Goal: Task Accomplishment & Management: Use online tool/utility

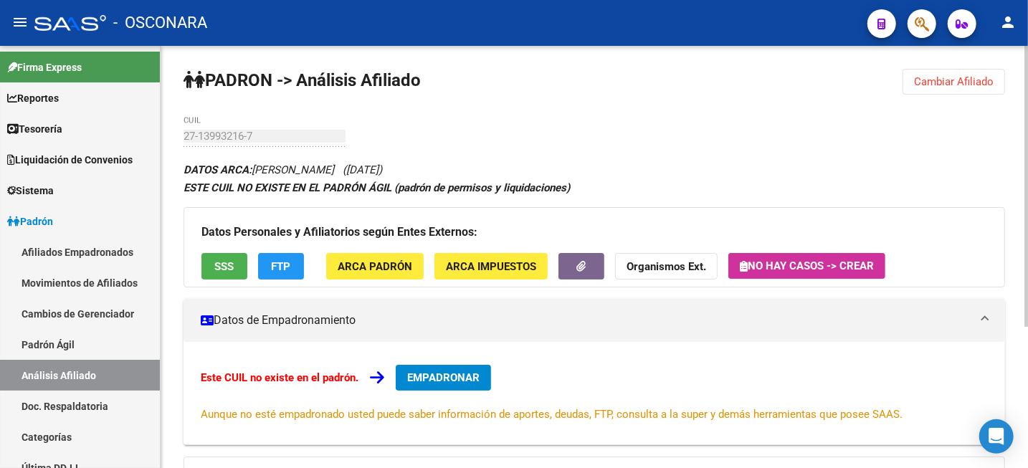
click at [988, 80] on span "Cambiar Afiliado" at bounding box center [954, 81] width 80 height 13
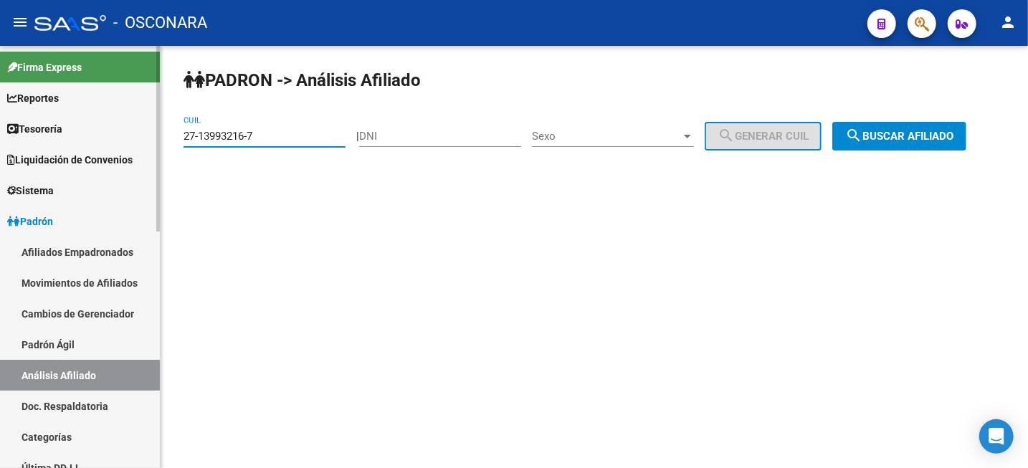
drag, startPoint x: 311, startPoint y: 142, endPoint x: 154, endPoint y: 152, distance: 156.7
click at [164, 152] on div "PADRON -> Análisis Afiliado 27-13993216-7 CUIL | DNI Sexo Sexo search Generar C…" at bounding box center [595, 121] width 868 height 151
paste input "0-12109466-6"
type input "20-12109466-6"
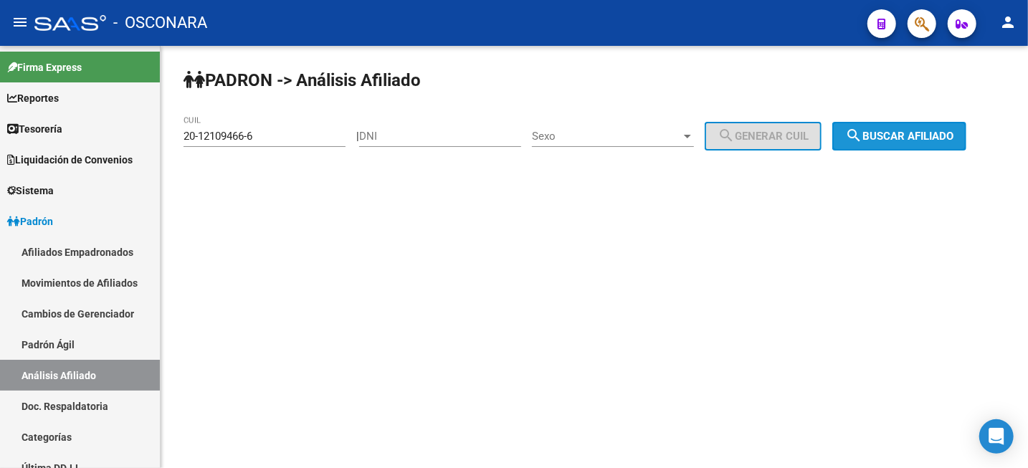
click at [942, 145] on button "search Buscar afiliado" at bounding box center [900, 136] width 134 height 29
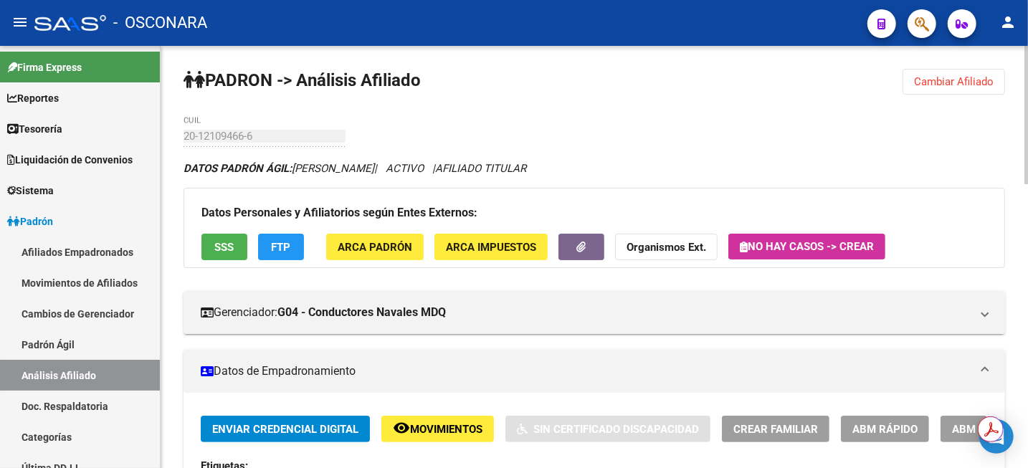
click at [960, 83] on span "Cambiar Afiliado" at bounding box center [954, 81] width 80 height 13
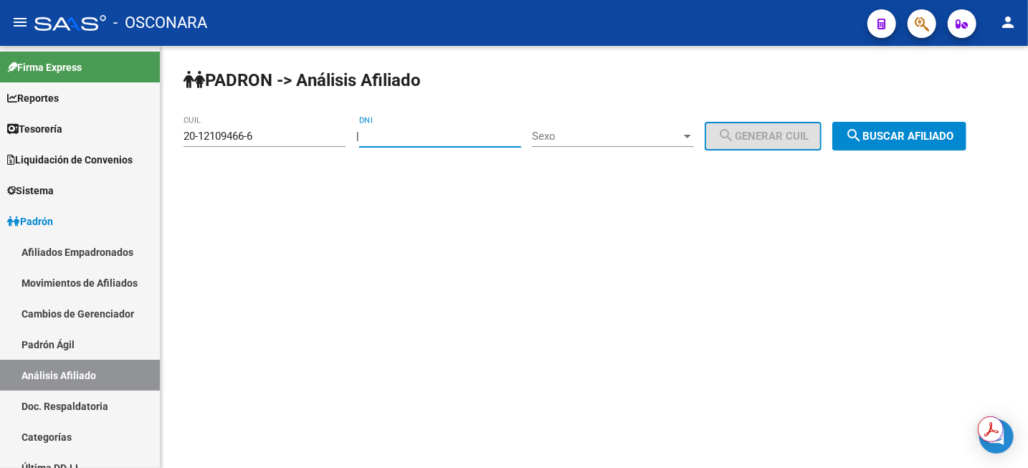
click at [399, 138] on input "DNI" at bounding box center [440, 136] width 162 height 13
paste input "23526571"
type input "23526571"
click at [636, 146] on div "Sexo Sexo" at bounding box center [613, 131] width 162 height 31
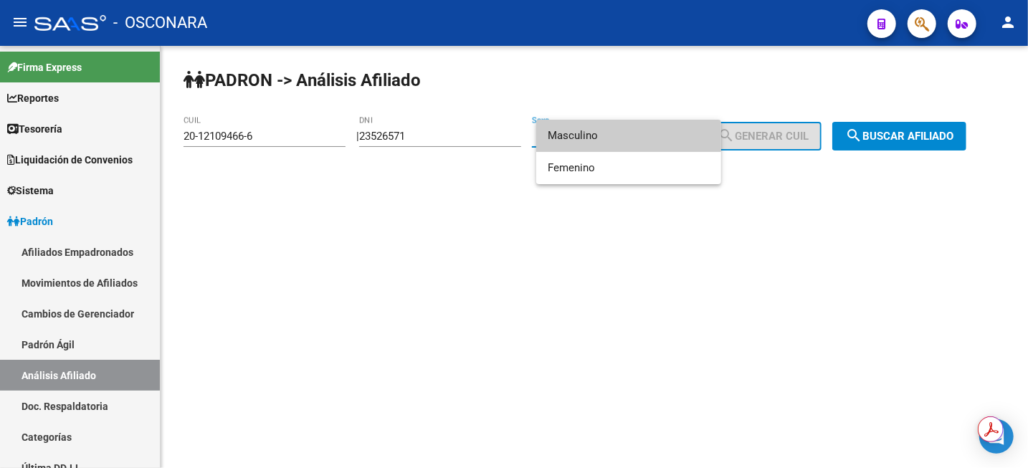
click at [634, 143] on span "Masculino" at bounding box center [629, 136] width 162 height 32
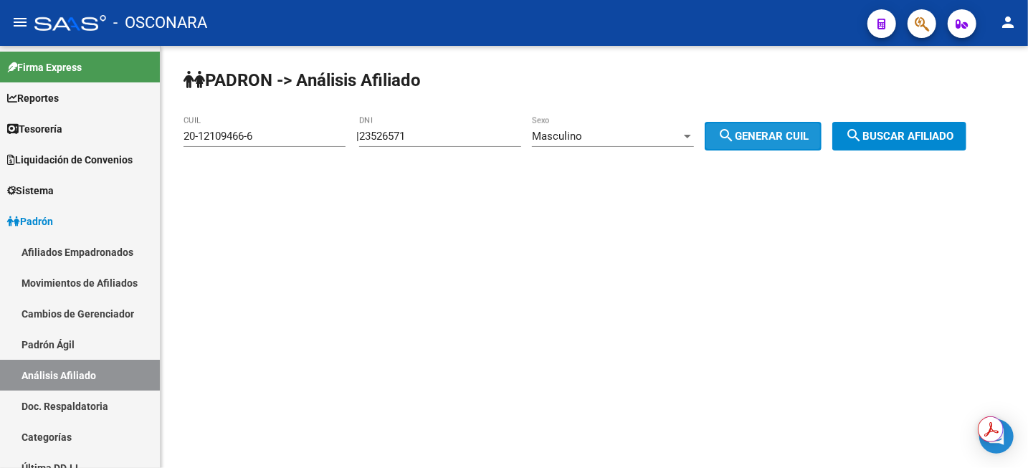
click at [762, 146] on button "search Generar CUIL" at bounding box center [763, 136] width 117 height 29
type input "20-23526571-1"
click at [861, 148] on button "search Buscar afiliado" at bounding box center [900, 136] width 134 height 29
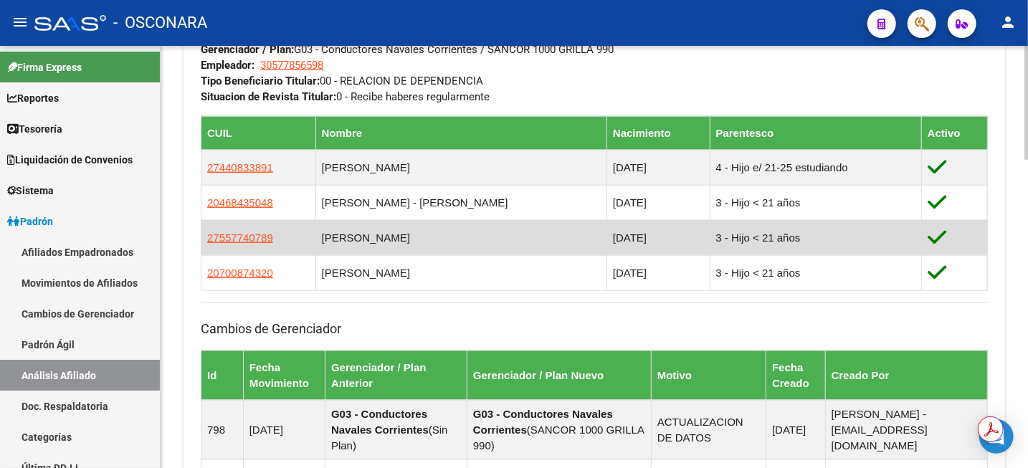
scroll to position [807, 0]
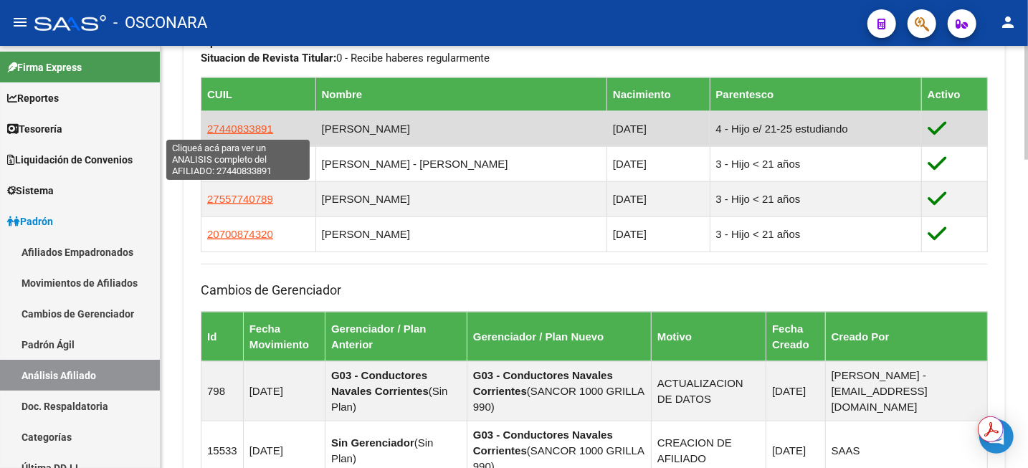
click at [236, 128] on span "27440833891" at bounding box center [240, 129] width 66 height 12
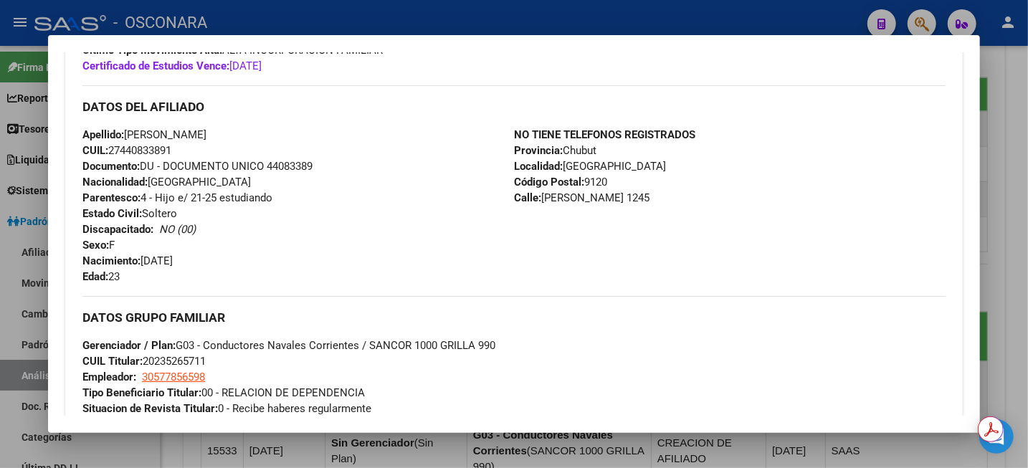
scroll to position [448, 0]
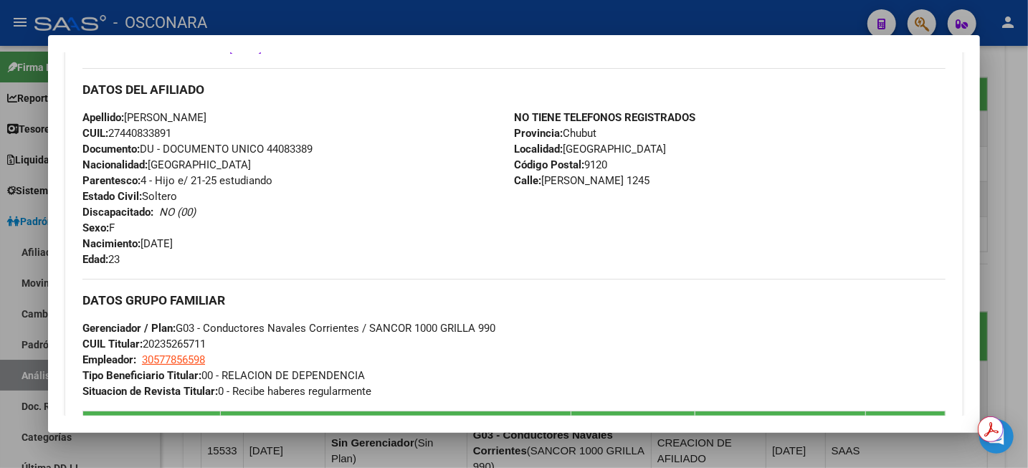
drag, startPoint x: 172, startPoint y: 262, endPoint x: 85, endPoint y: 122, distance: 164.6
click at [85, 122] on div "Apellido: [PERSON_NAME] CUIL: 27440833891 Documento: DU - DOCUMENTO UNICO 44083…" at bounding box center [298, 189] width 432 height 158
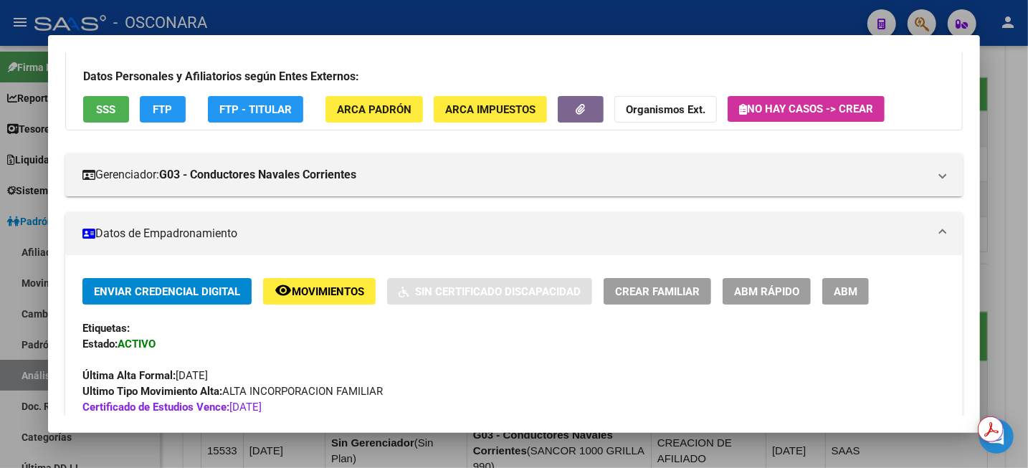
scroll to position [0, 0]
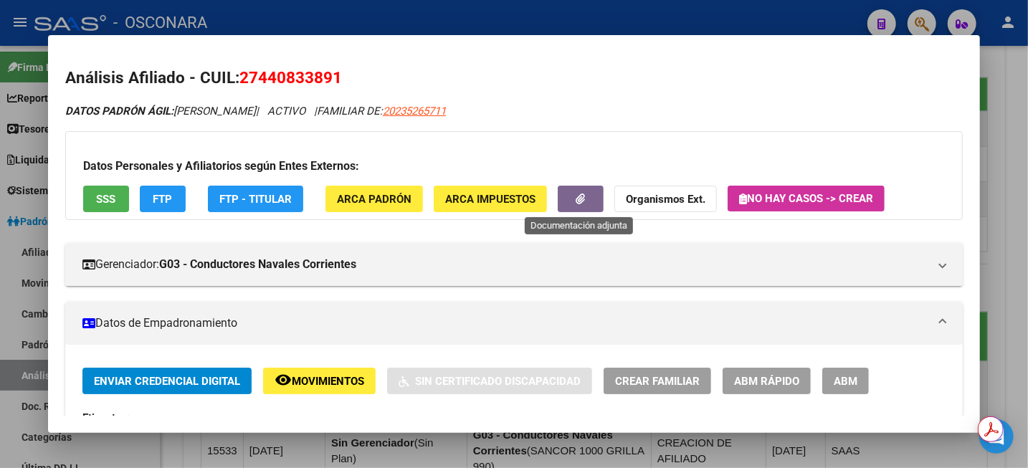
click at [571, 199] on button "button" at bounding box center [581, 199] width 46 height 27
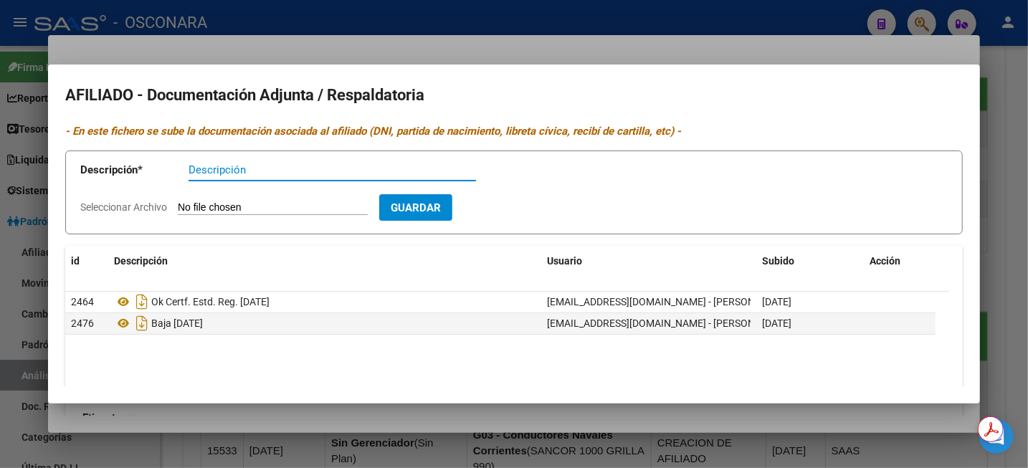
click at [1025, 92] on div at bounding box center [514, 234] width 1028 height 468
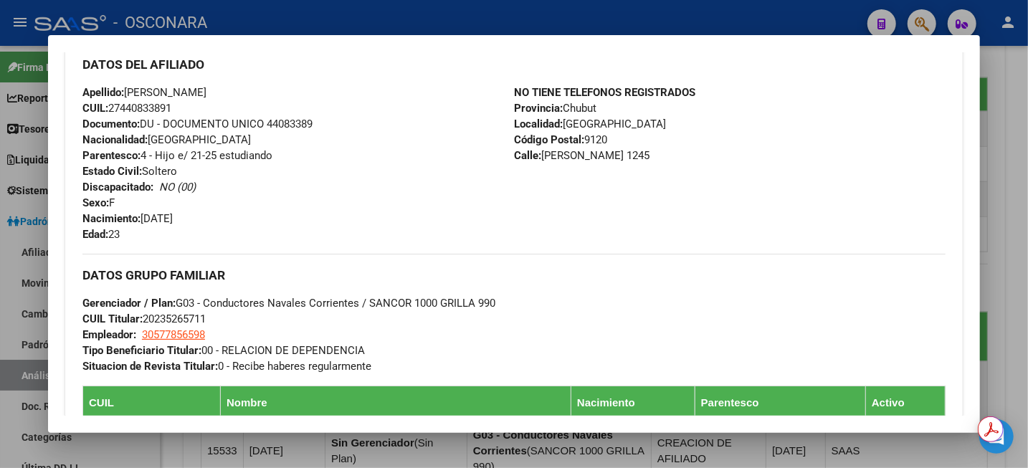
scroll to position [448, 0]
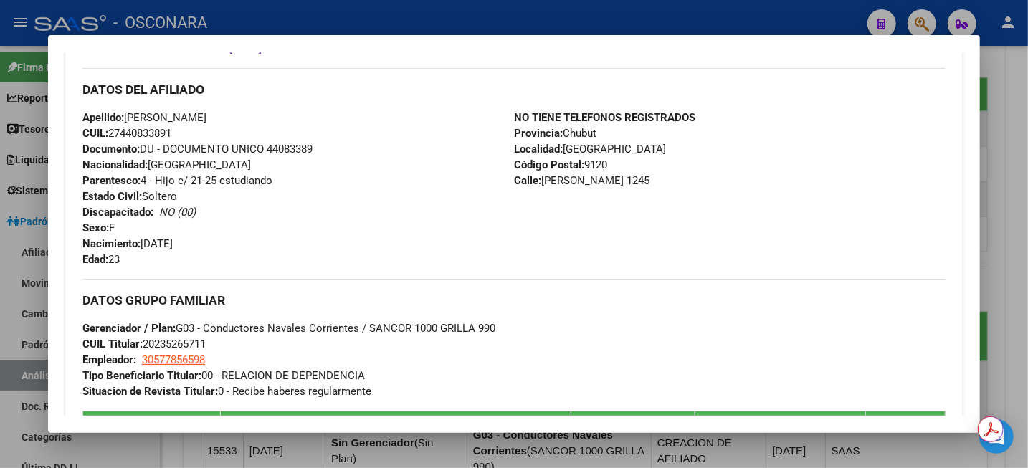
drag, startPoint x: 126, startPoint y: 260, endPoint x: 72, endPoint y: 118, distance: 151.2
click at [72, 118] on div "Enviar Credencial Digital remove_red_eye Movimientos Sin Certificado Discapacid…" at bounding box center [514, 406] width 898 height 972
copy div "Apellido: [PERSON_NAME] CUIL: 27440833891 Documento: DU - DOCUMENTO UNICO 44083…"
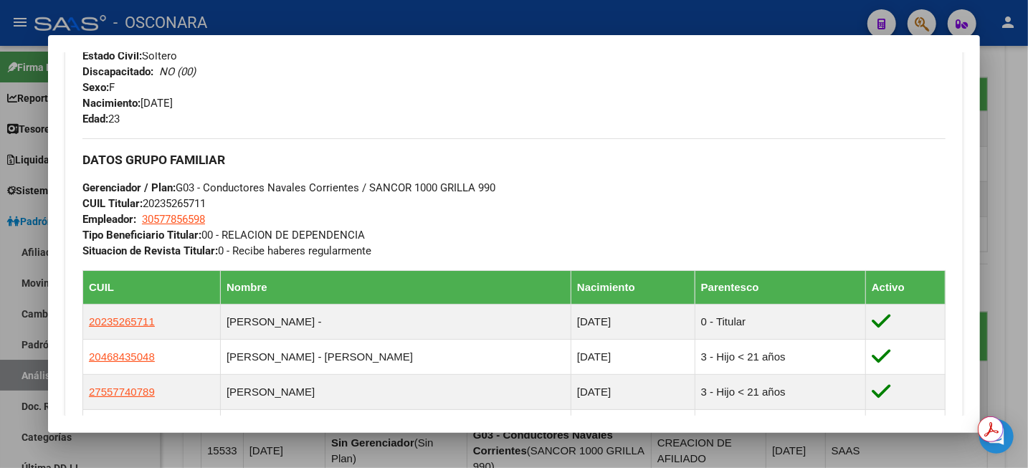
scroll to position [627, 0]
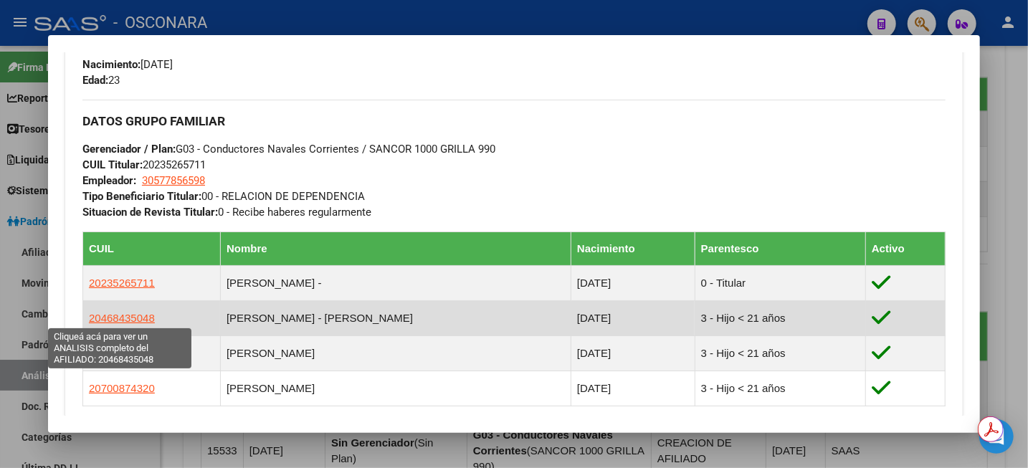
click at [121, 316] on span "20468435048" at bounding box center [122, 318] width 66 height 12
type textarea "20468435048"
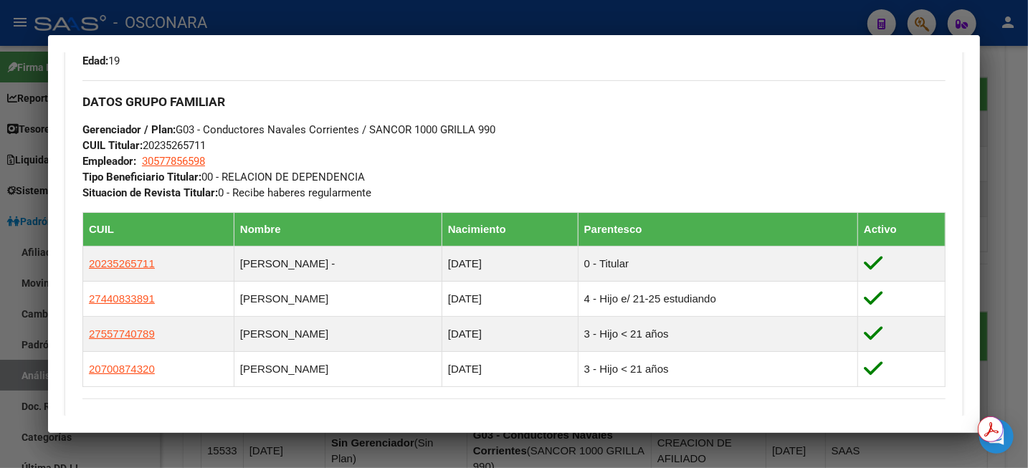
scroll to position [619, 0]
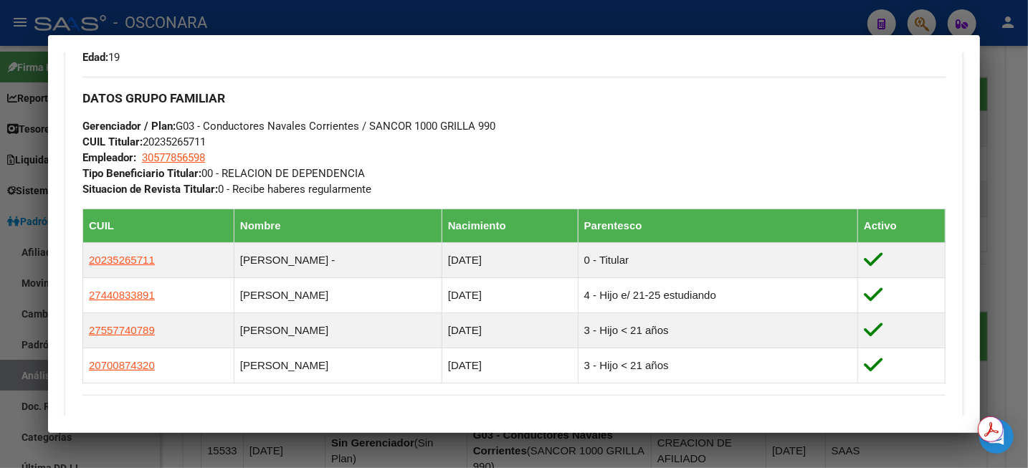
click at [1027, 173] on div at bounding box center [514, 234] width 1028 height 468
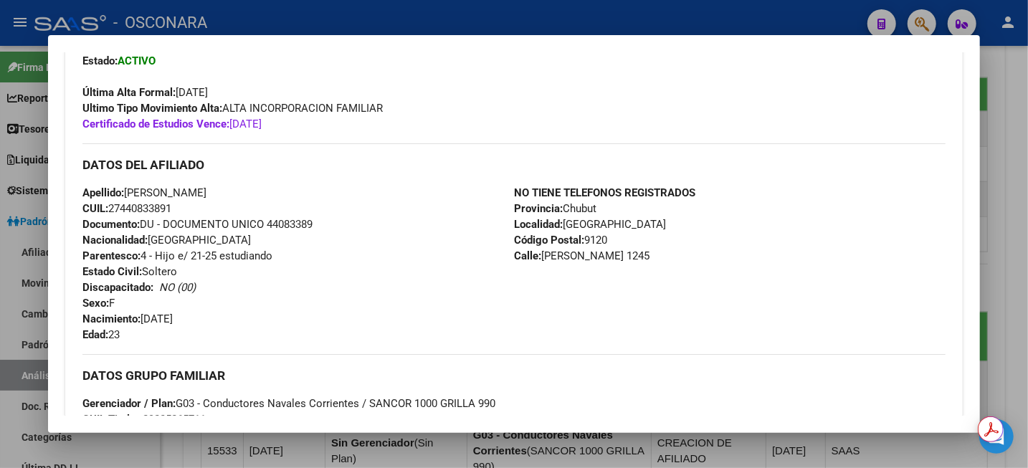
scroll to position [359, 0]
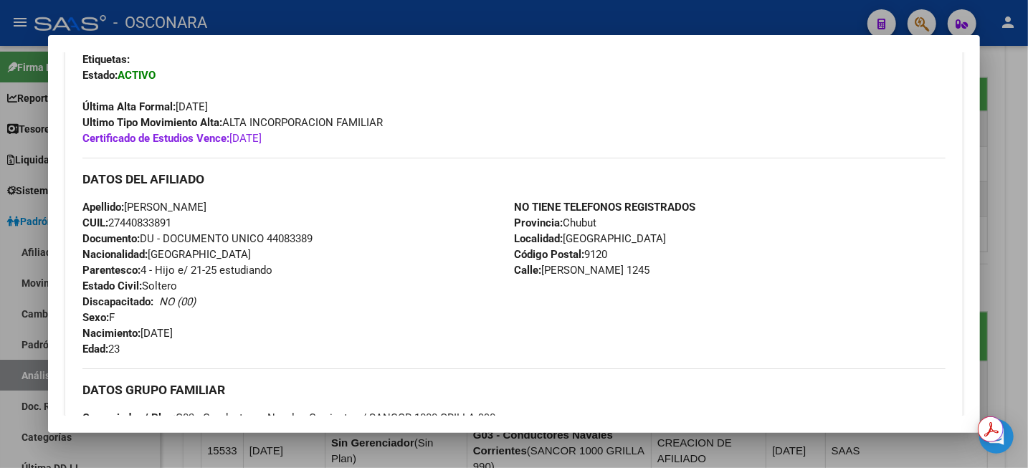
drag, startPoint x: 133, startPoint y: 349, endPoint x: 81, endPoint y: 202, distance: 155.1
copy div "Apellido: [PERSON_NAME] CUIL: 27440833891 Documento: DU - DOCUMENTO UNICO 44083…"
click at [312, 172] on h3 "DATOS DEL AFILIADO" at bounding box center [513, 179] width 863 height 16
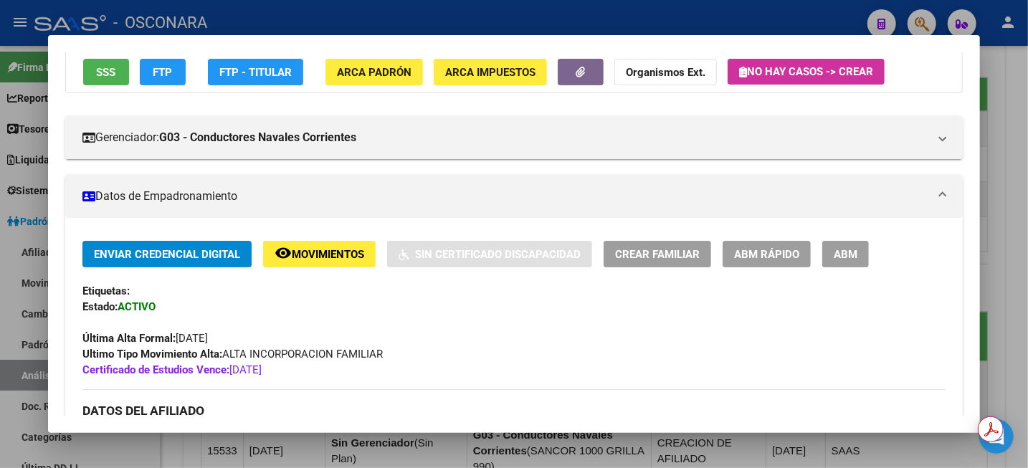
scroll to position [0, 0]
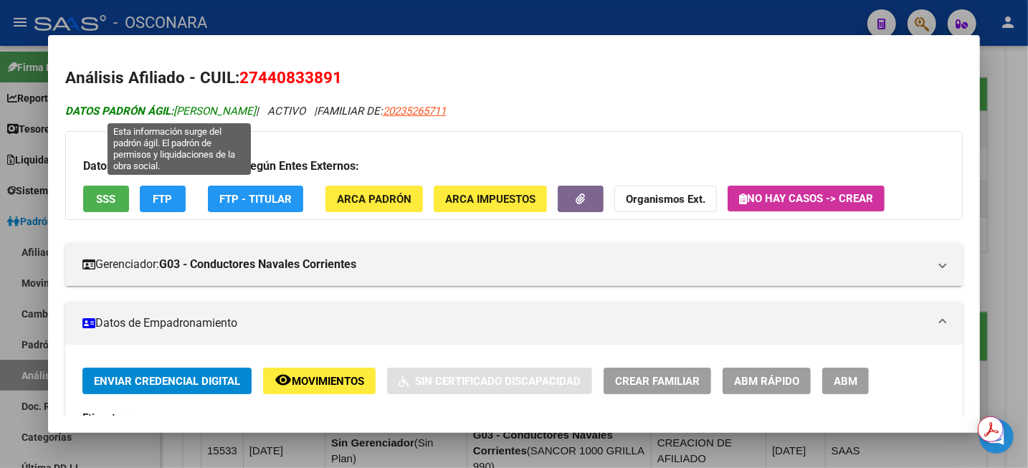
drag, startPoint x: 178, startPoint y: 110, endPoint x: 290, endPoint y: 115, distance: 112.0
click at [256, 115] on span "DATOS PADRÓN ÁGIL: [PERSON_NAME]" at bounding box center [160, 111] width 191 height 13
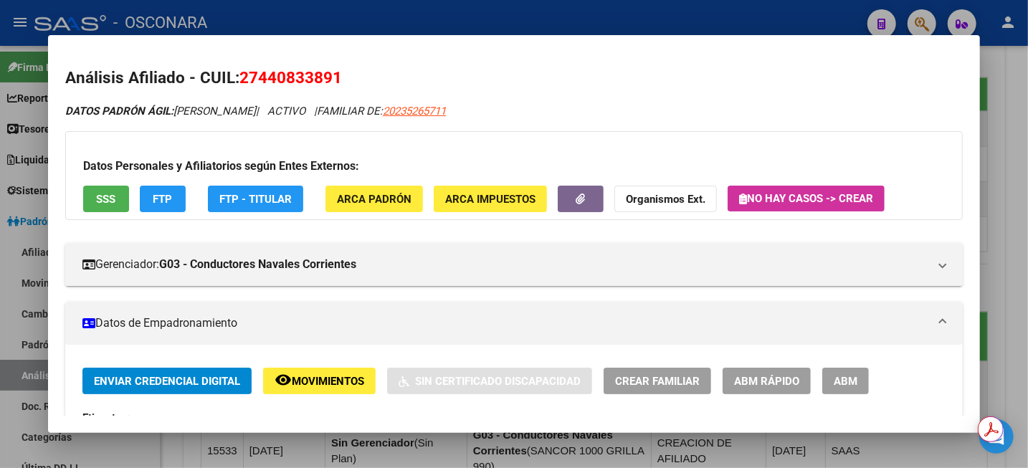
copy span "[PERSON_NAME]"
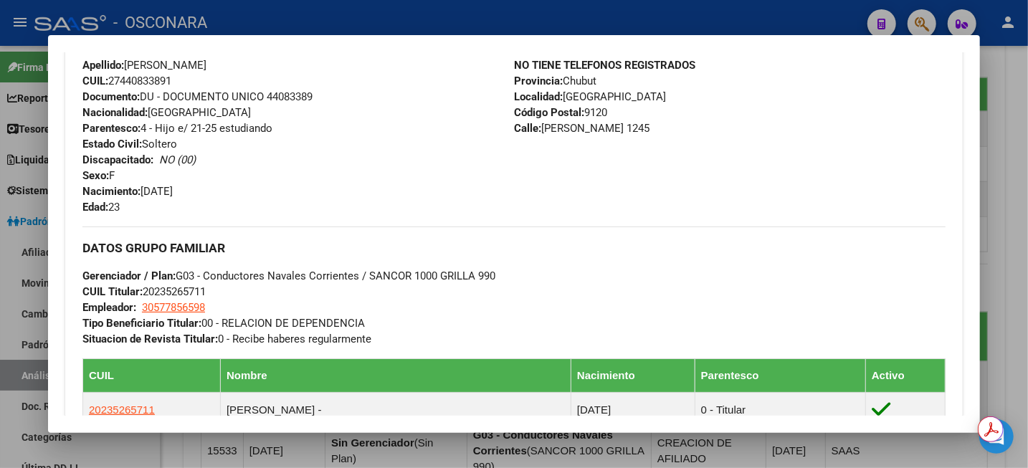
scroll to position [503, 0]
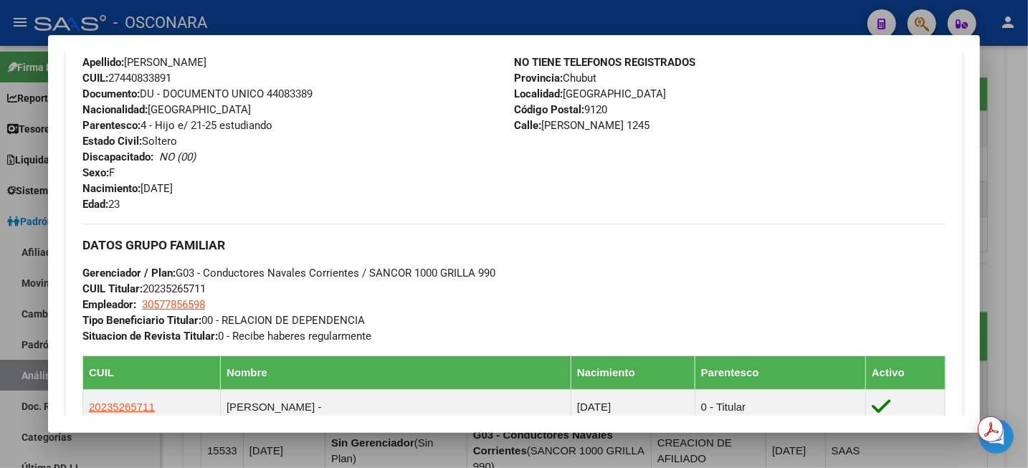
click at [1008, 163] on div at bounding box center [514, 234] width 1028 height 468
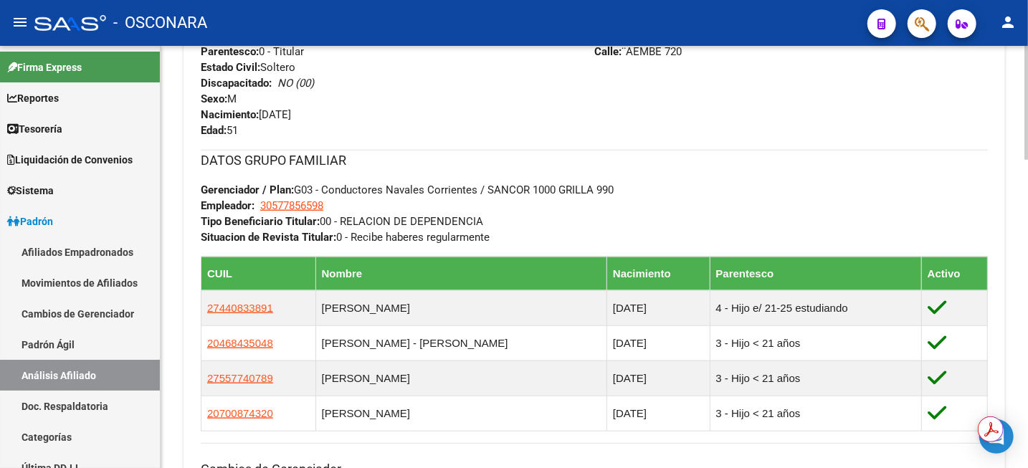
scroll to position [538, 0]
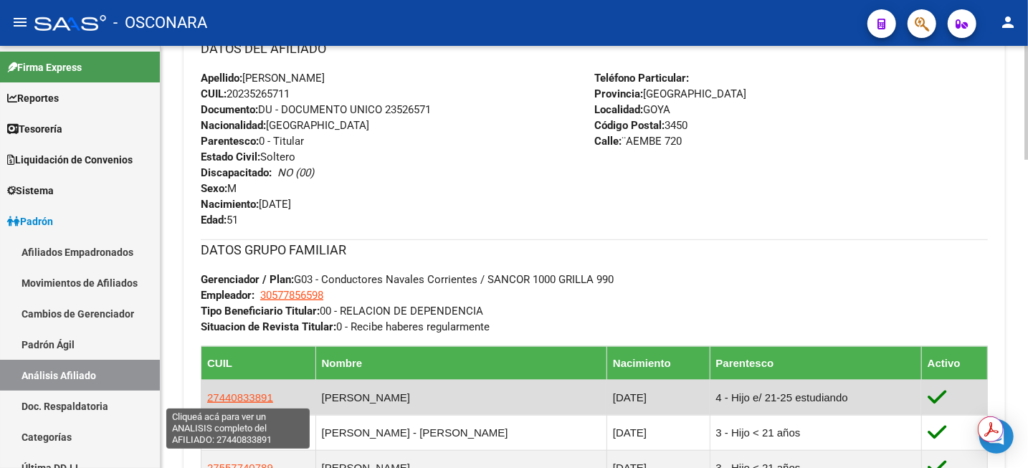
drag, startPoint x: 289, startPoint y: 399, endPoint x: 208, endPoint y: 399, distance: 81.0
click at [208, 399] on td "27440833891" at bounding box center [259, 397] width 115 height 35
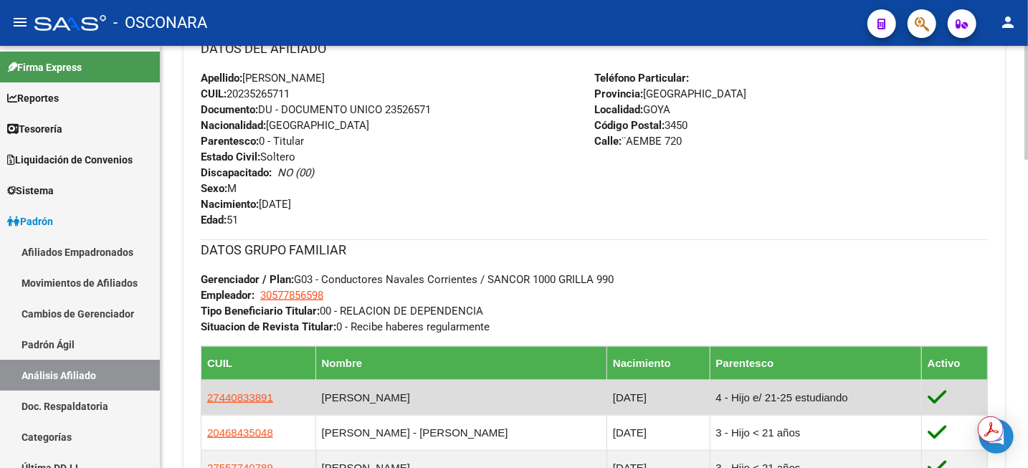
copy span "27440833891"
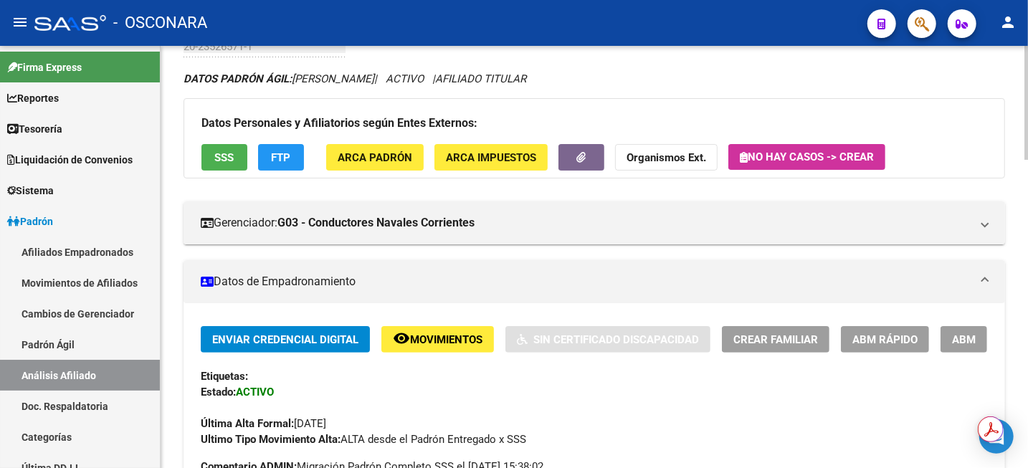
scroll to position [0, 0]
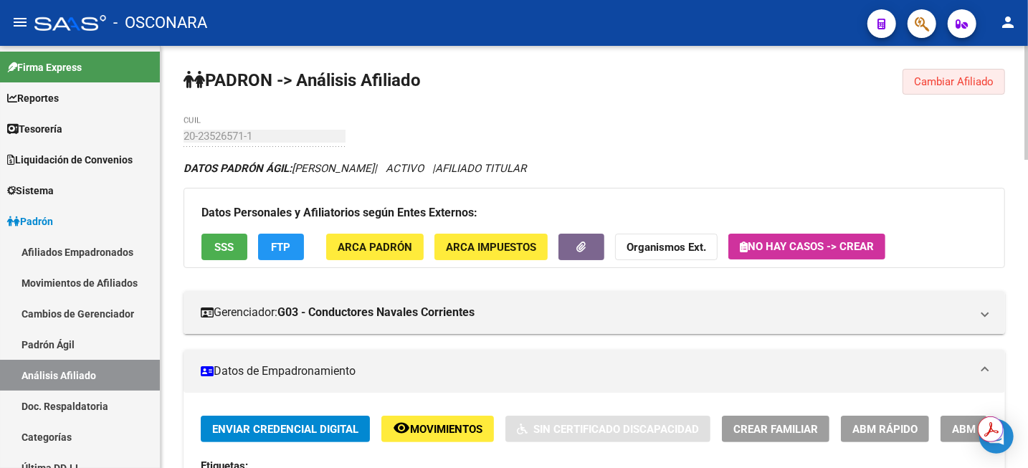
click at [928, 80] on span "Cambiar Afiliado" at bounding box center [954, 81] width 80 height 13
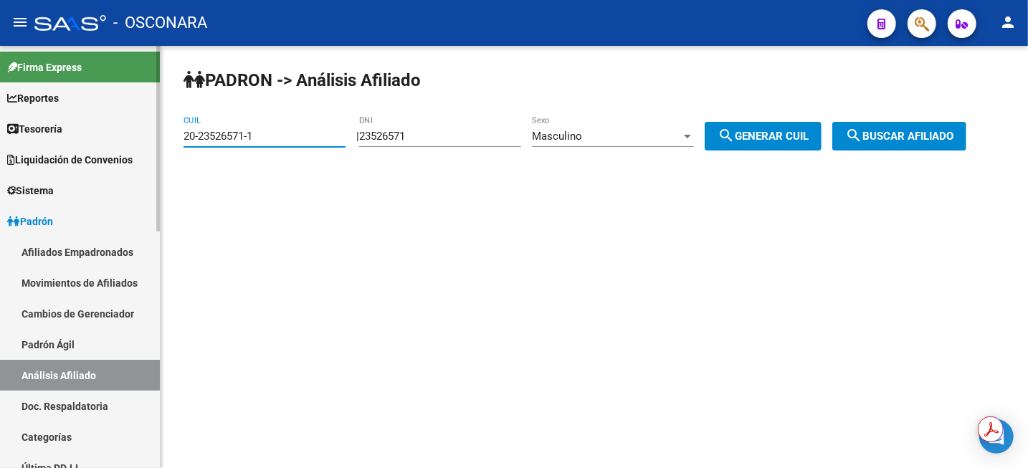
drag, startPoint x: 278, startPoint y: 140, endPoint x: 0, endPoint y: 137, distance: 278.3
click at [0, 137] on mat-sidenav-container "Firma Express Reportes Tablero de Control Ingresos Percibidos Análisis de todos…" at bounding box center [514, 257] width 1028 height 422
paste input "7-44083389"
click at [909, 135] on span "search Buscar afiliado" at bounding box center [899, 136] width 108 height 13
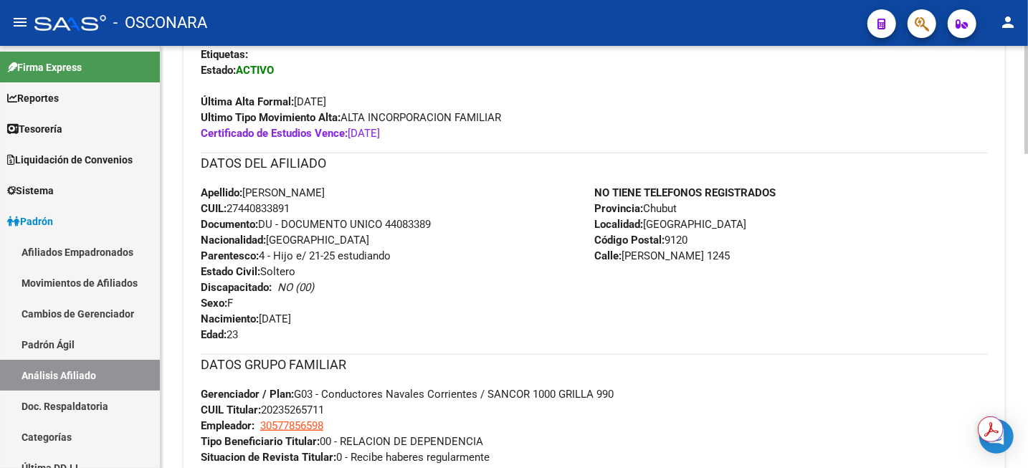
scroll to position [871, 0]
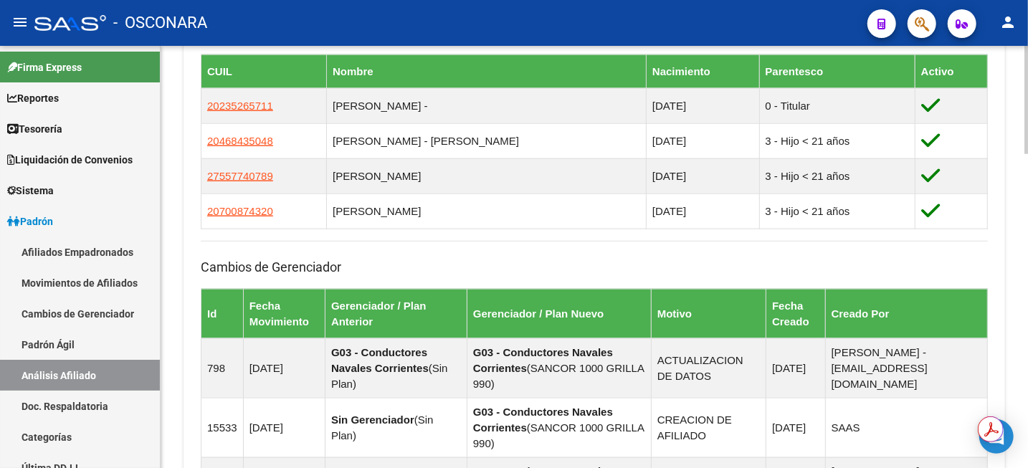
click at [1027, 273] on div at bounding box center [1027, 257] width 4 height 422
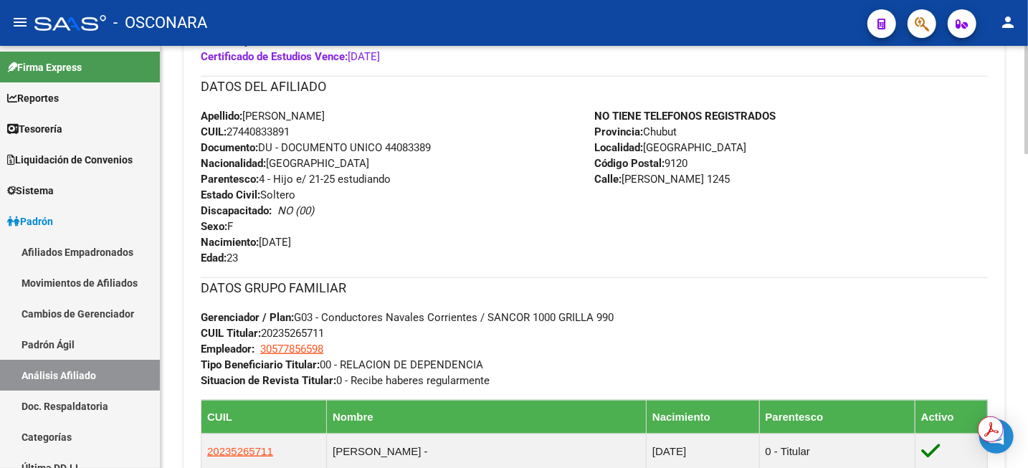
scroll to position [527, 0]
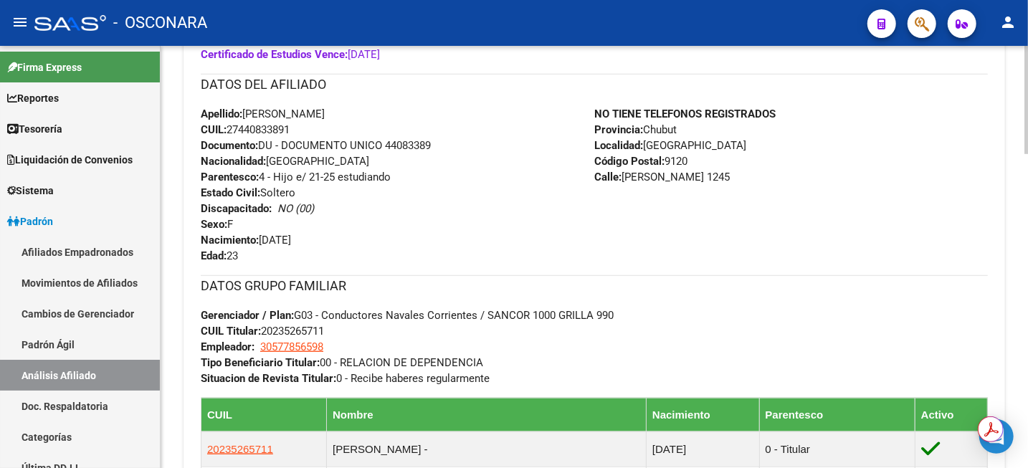
click at [1027, 211] on div at bounding box center [1027, 235] width 4 height 108
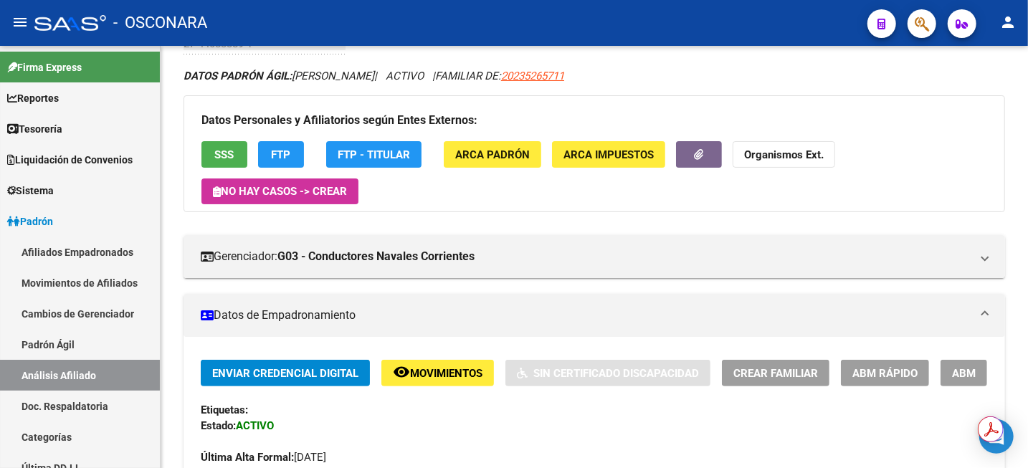
scroll to position [0, 0]
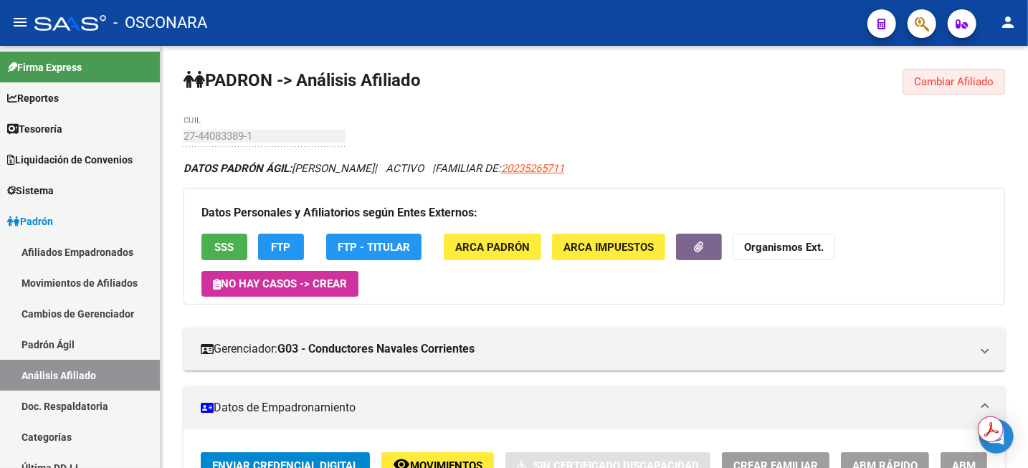
click at [945, 86] on span "Cambiar Afiliado" at bounding box center [954, 81] width 80 height 13
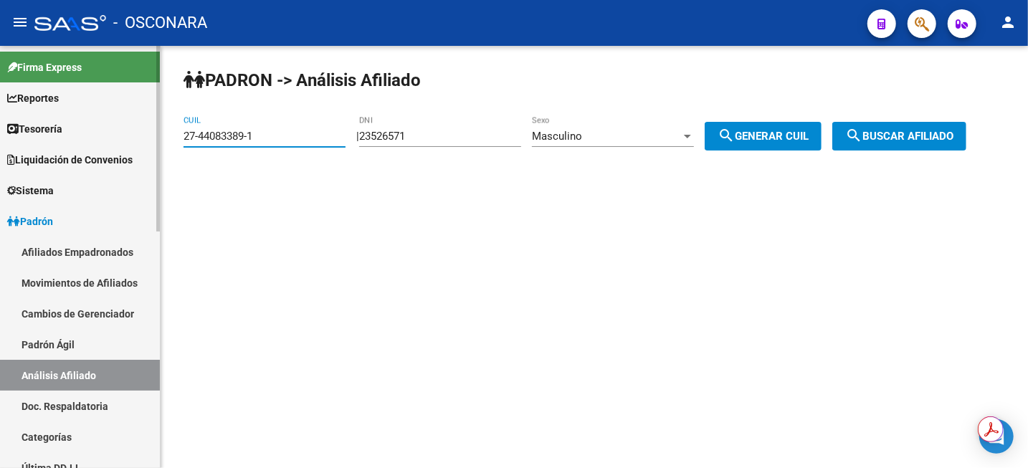
drag, startPoint x: 274, startPoint y: 136, endPoint x: 37, endPoint y: 160, distance: 237.9
click at [56, 161] on mat-sidenav-container "Firma Express Reportes Tablero de Control Ingresos Percibidos Análisis de todos…" at bounding box center [514, 257] width 1028 height 422
paste input "0-38351098-9"
type input "20-38351098-9"
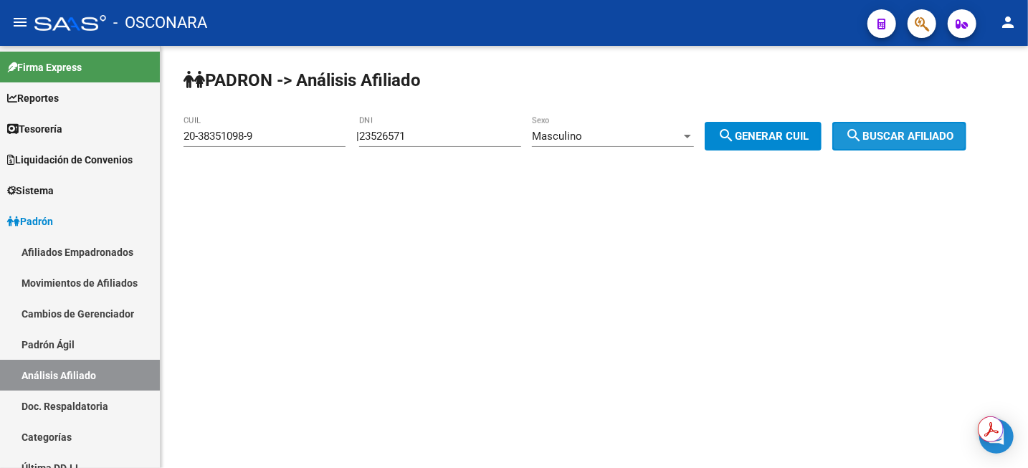
click at [863, 142] on mat-icon "search" at bounding box center [853, 135] width 17 height 17
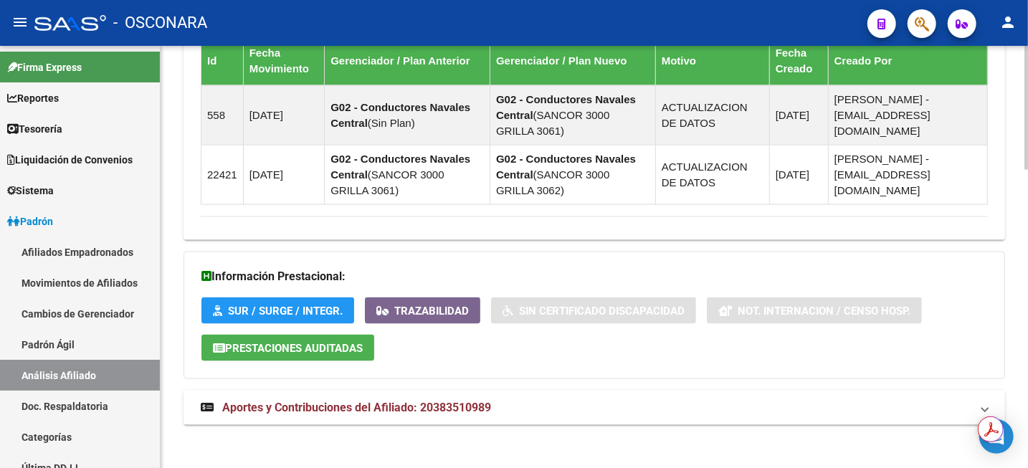
scroll to position [1016, 0]
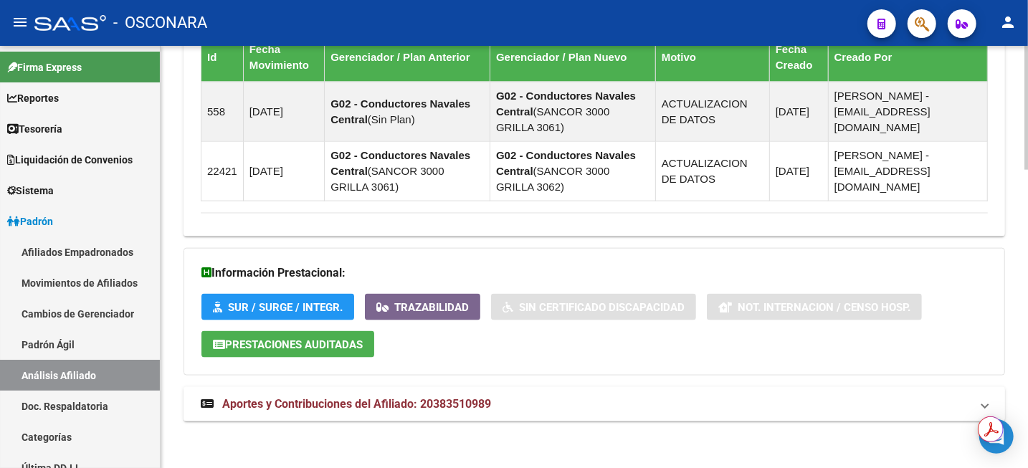
click at [498, 392] on mat-expansion-panel-header "Aportes y Contribuciones del Afiliado: 20383510989" at bounding box center [595, 404] width 822 height 34
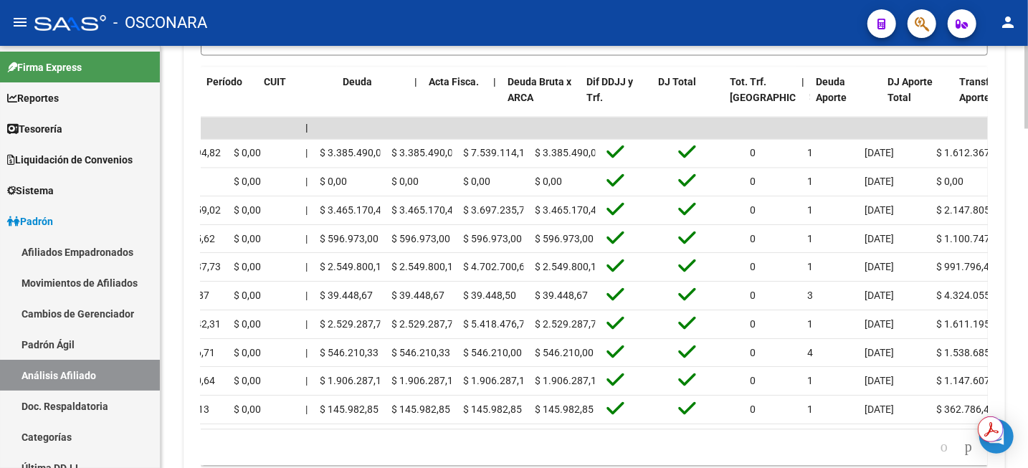
scroll to position [0, 0]
